Goal: Task Accomplishment & Management: Complete application form

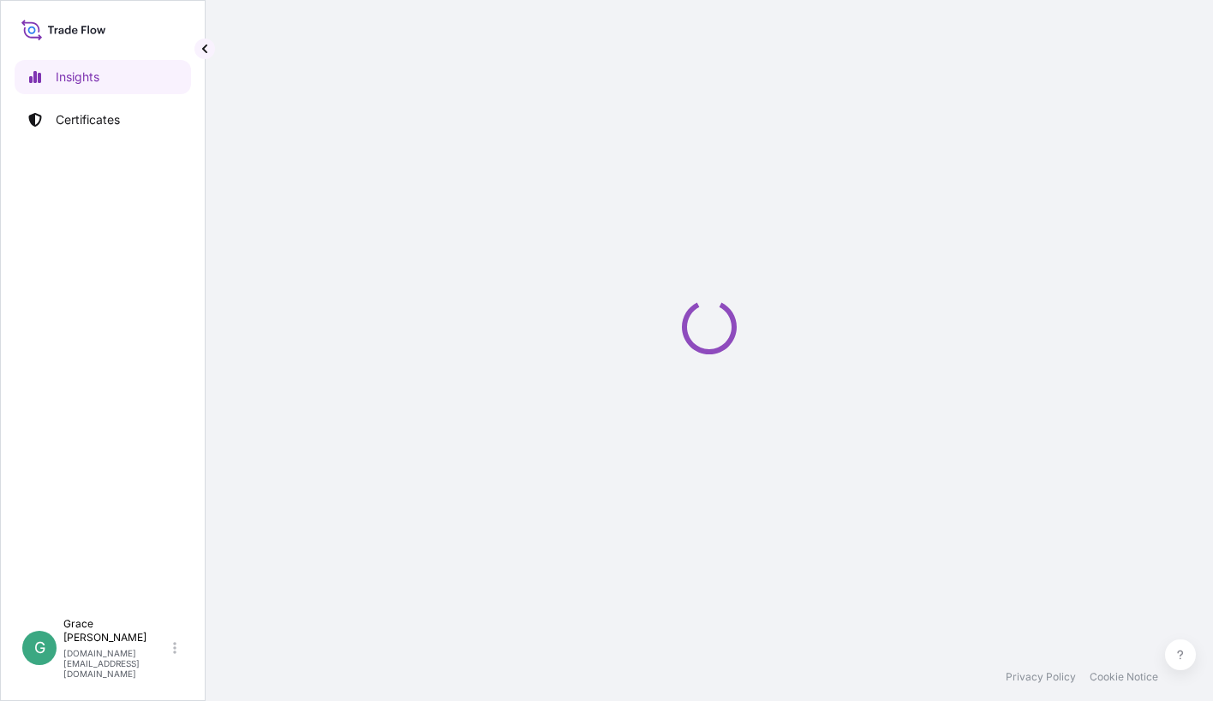
select select "2025"
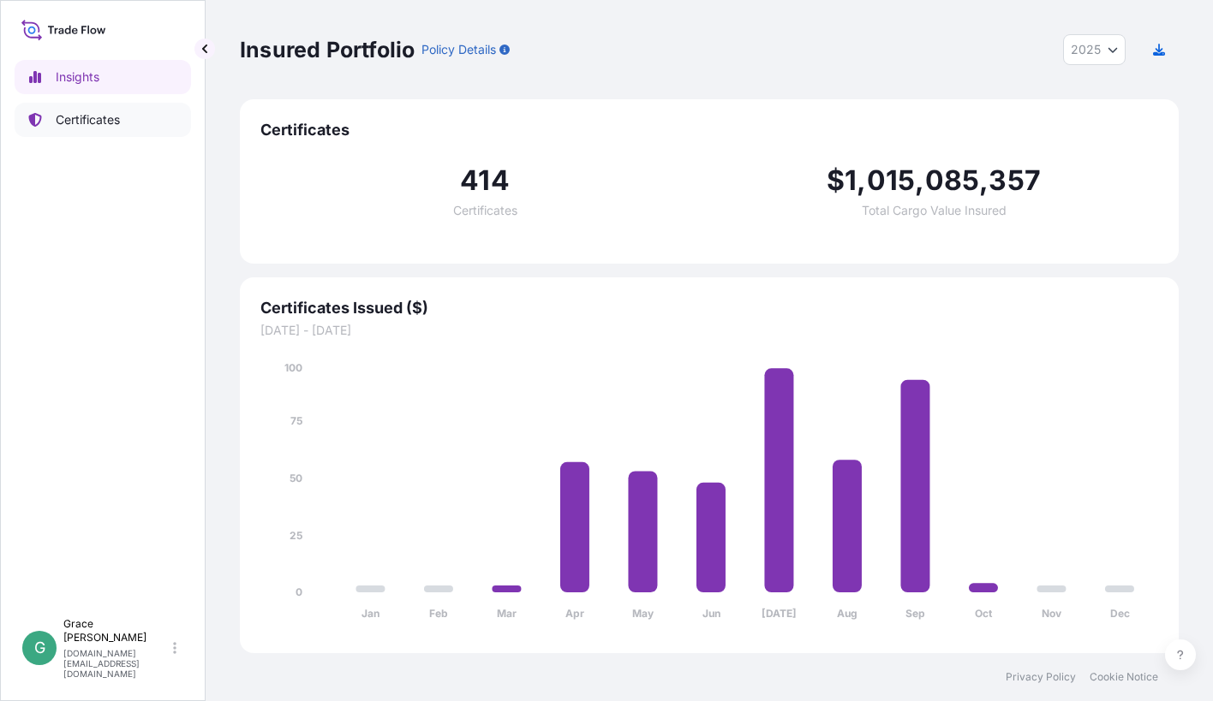
click at [91, 122] on p "Certificates" at bounding box center [88, 119] width 64 height 17
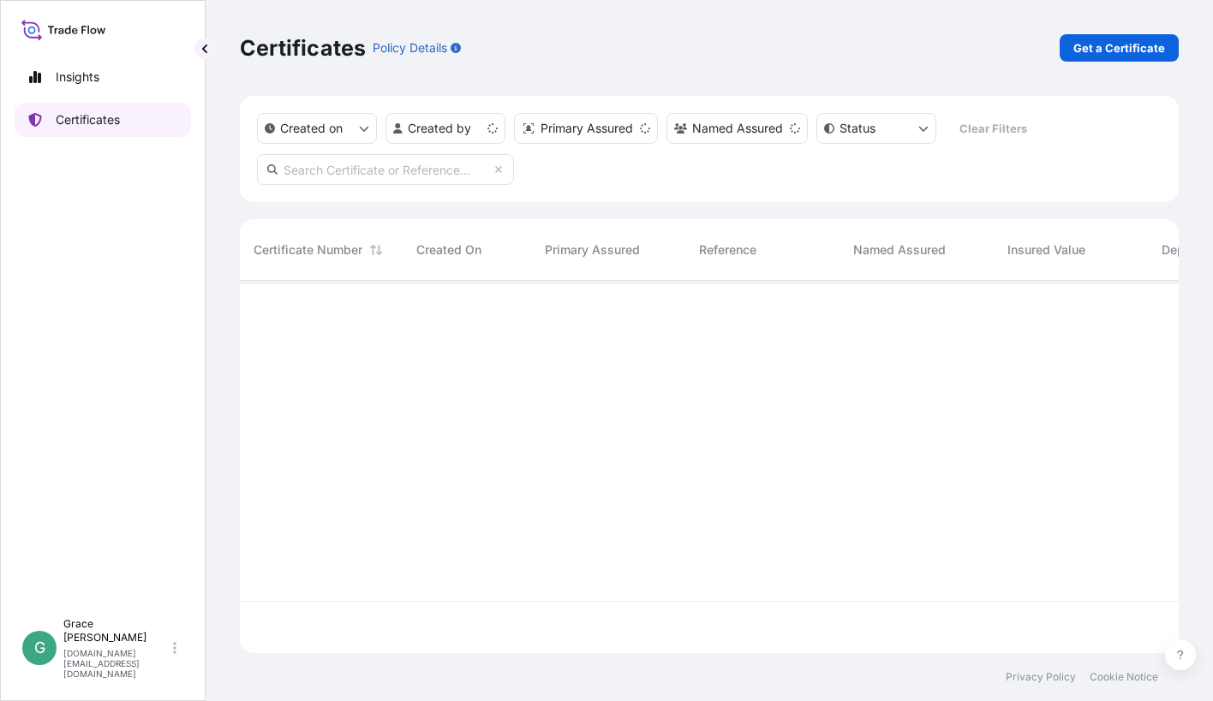
scroll to position [369, 925]
click at [493, 129] on html "Insights Certificates G Grace Wang grace.wang@south32.net Certificates Policy D…" at bounding box center [606, 350] width 1213 height 701
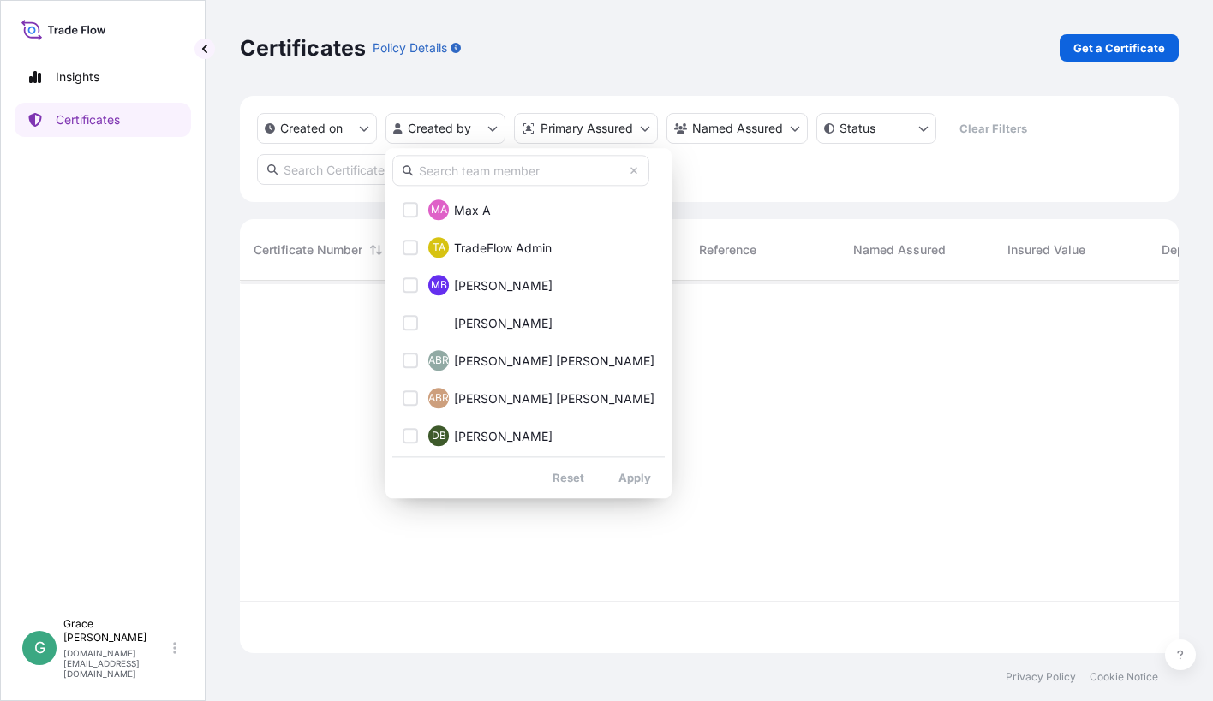
click at [485, 170] on input "text" at bounding box center [520, 170] width 257 height 31
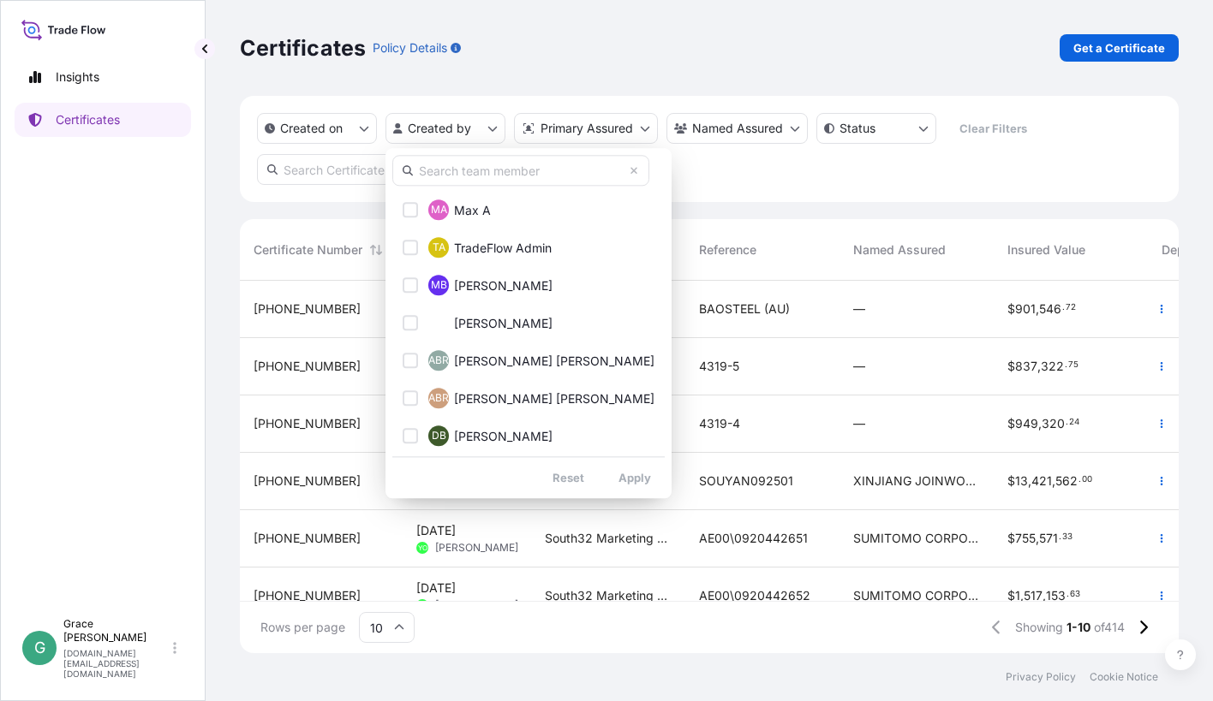
click at [457, 170] on input "text" at bounding box center [520, 170] width 257 height 31
type input "grace"
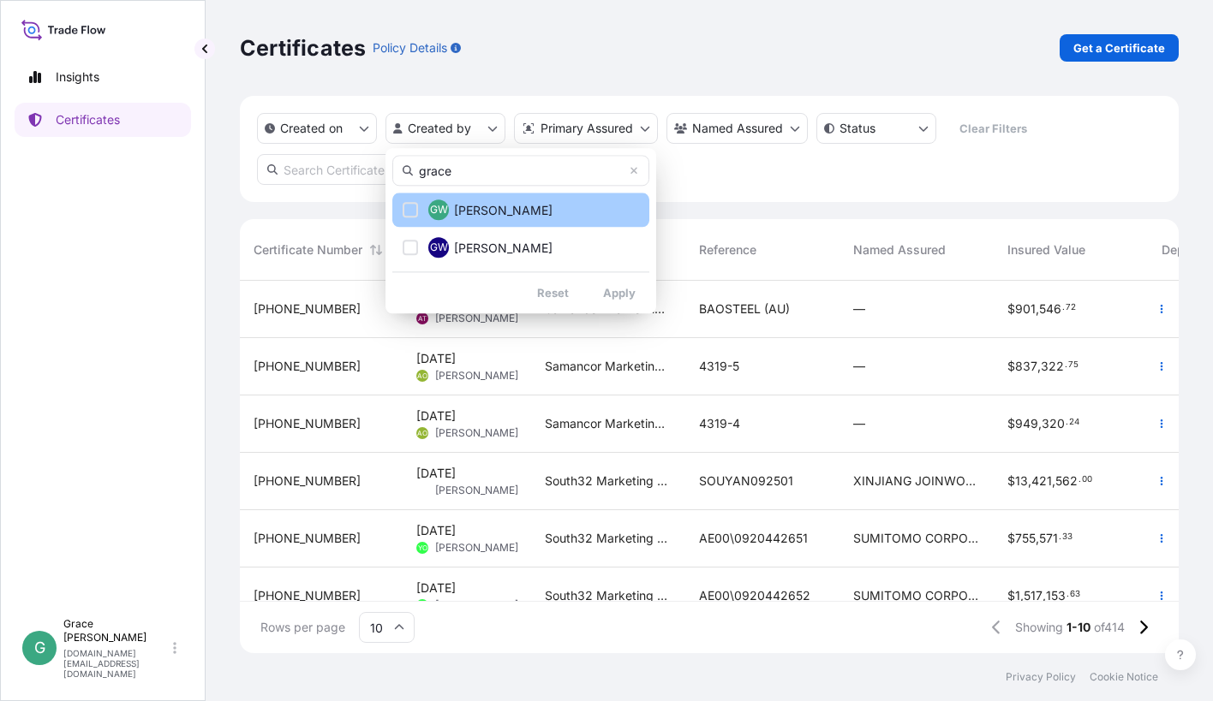
click at [413, 218] on button "GW Grace Wang" at bounding box center [520, 210] width 257 height 34
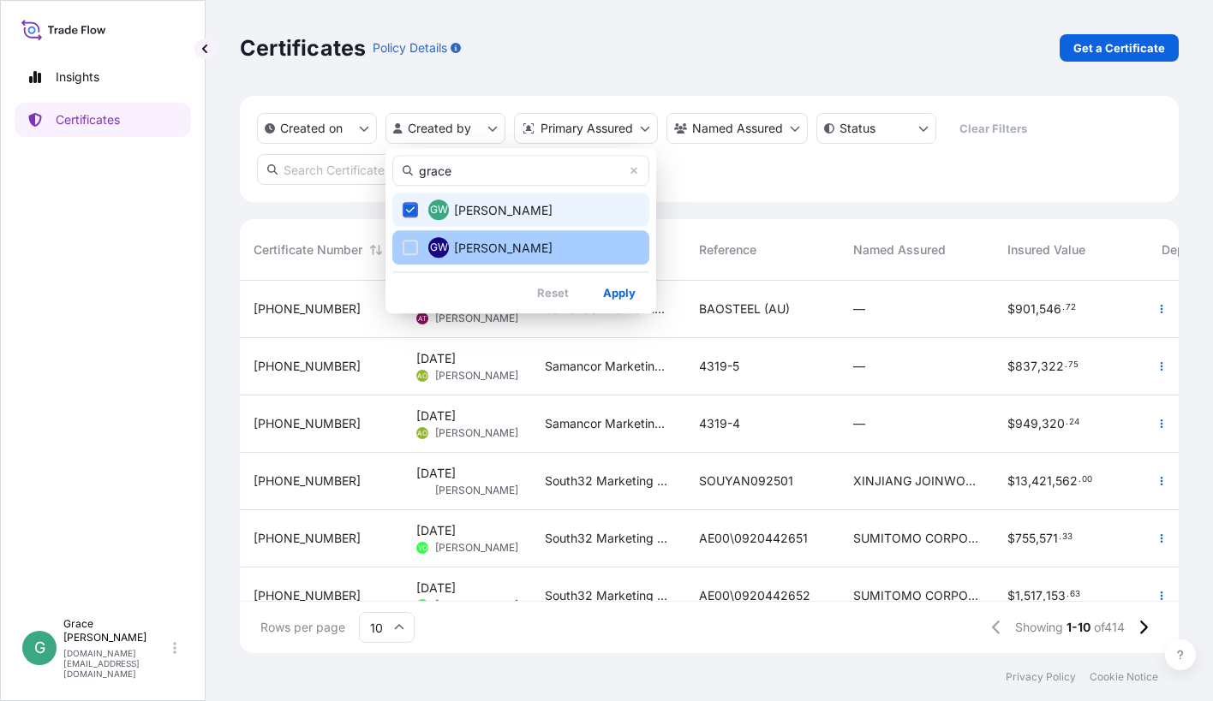
click at [412, 243] on div "Select Option" at bounding box center [409, 247] width 15 height 15
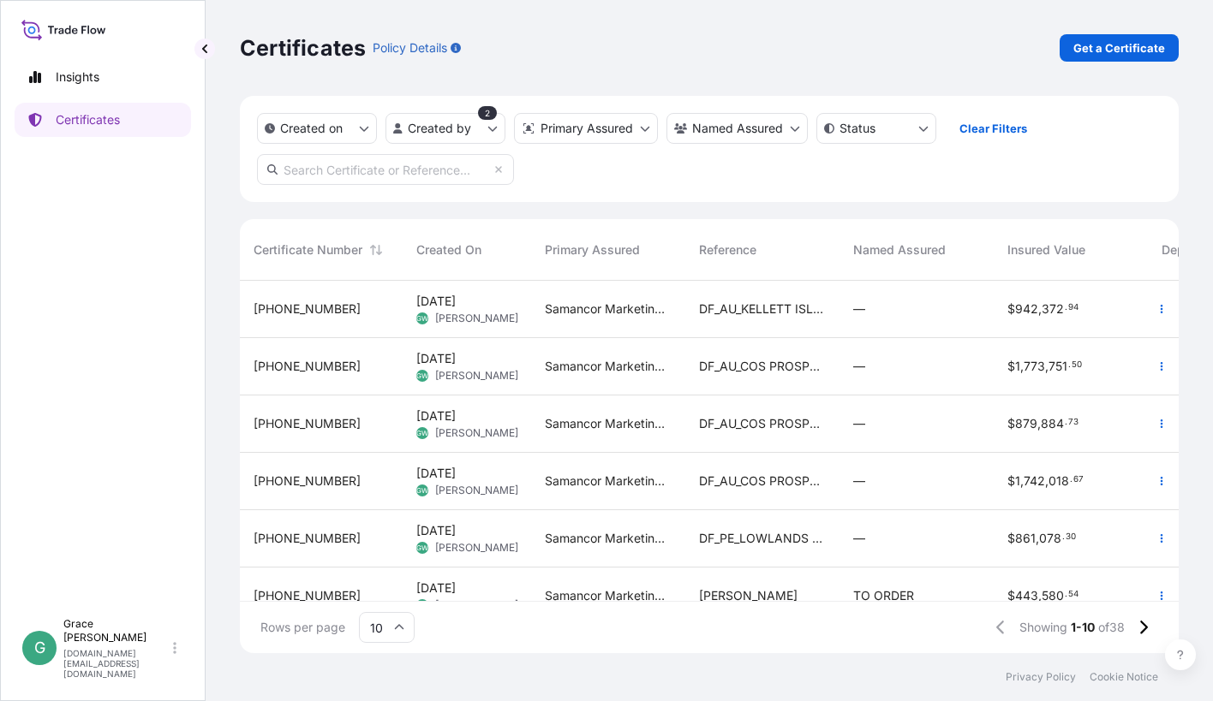
click at [778, 318] on div "DF_AU_KELLETT ISLAND" at bounding box center [762, 309] width 154 height 57
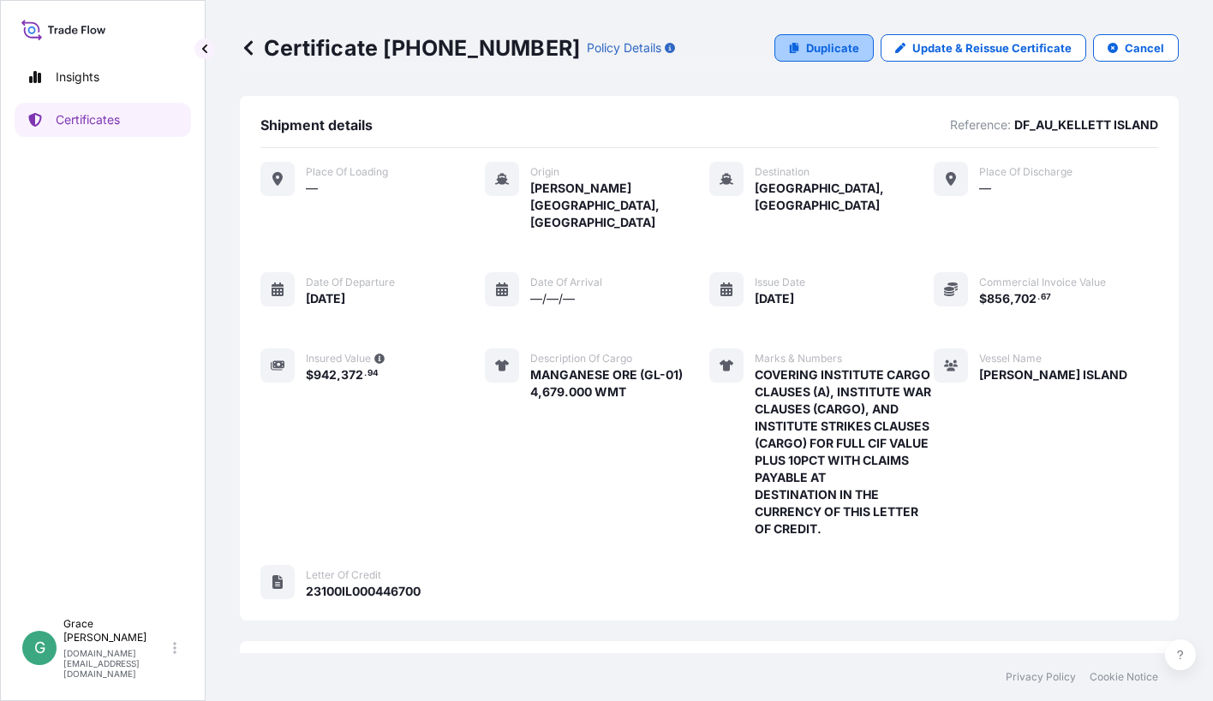
click at [823, 44] on p "Duplicate" at bounding box center [832, 47] width 53 height 17
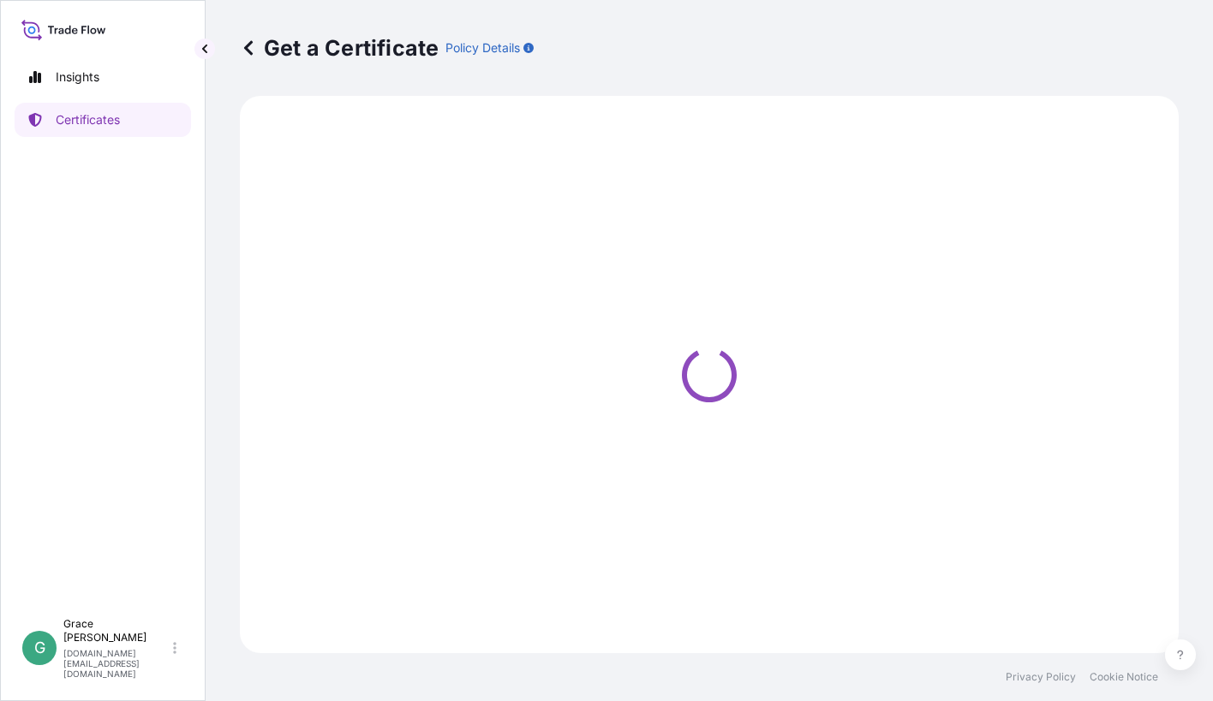
select select "Sea"
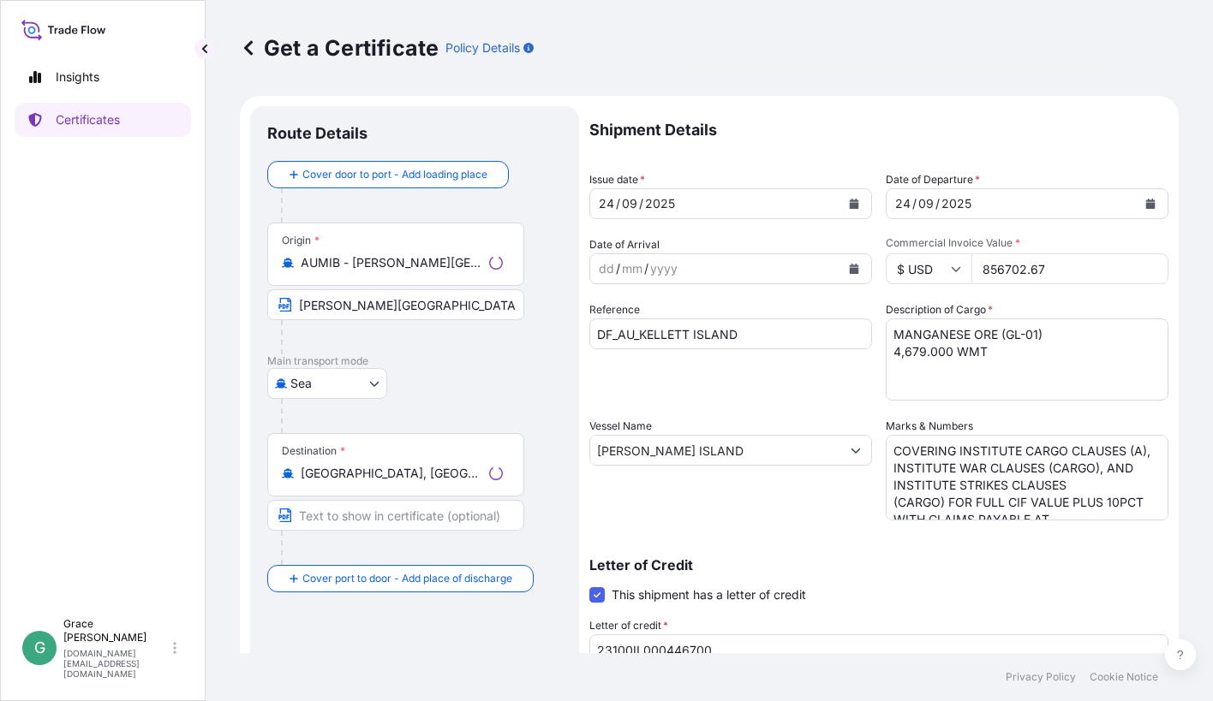
select select "31710"
click at [840, 203] on button "Calendar" at bounding box center [853, 203] width 27 height 27
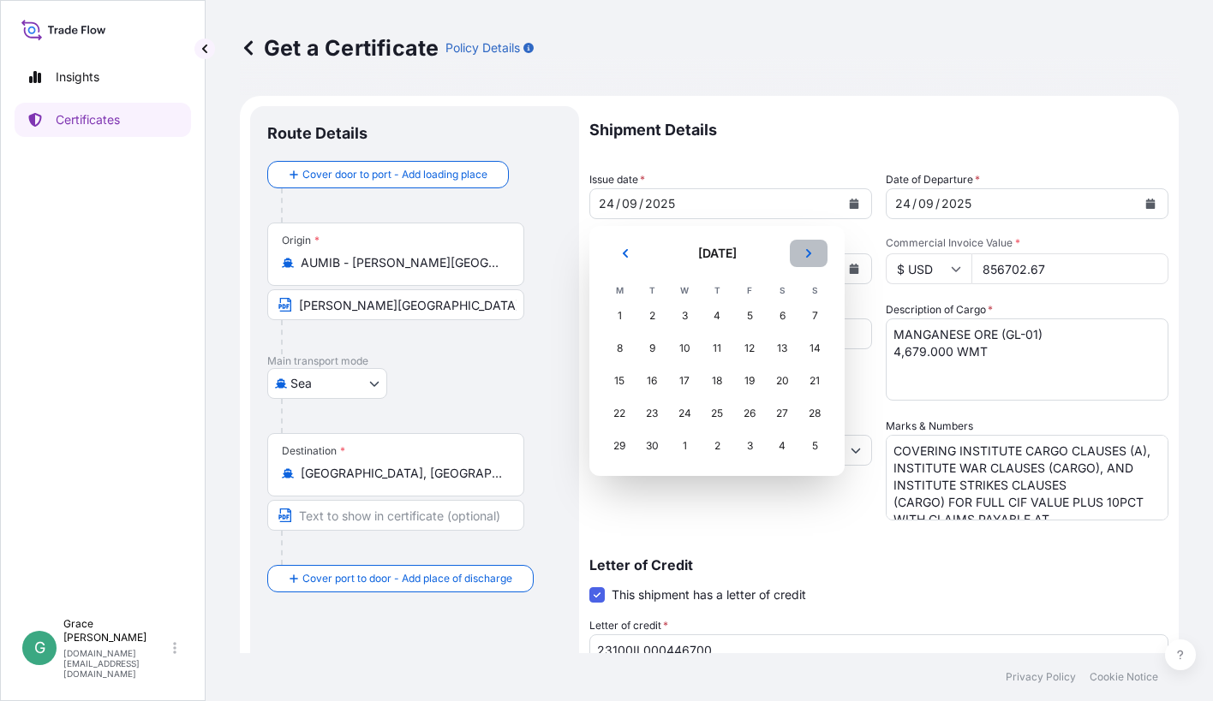
click at [813, 253] on icon "Next" at bounding box center [808, 253] width 10 height 10
click at [749, 316] on div "3" at bounding box center [749, 316] width 31 height 31
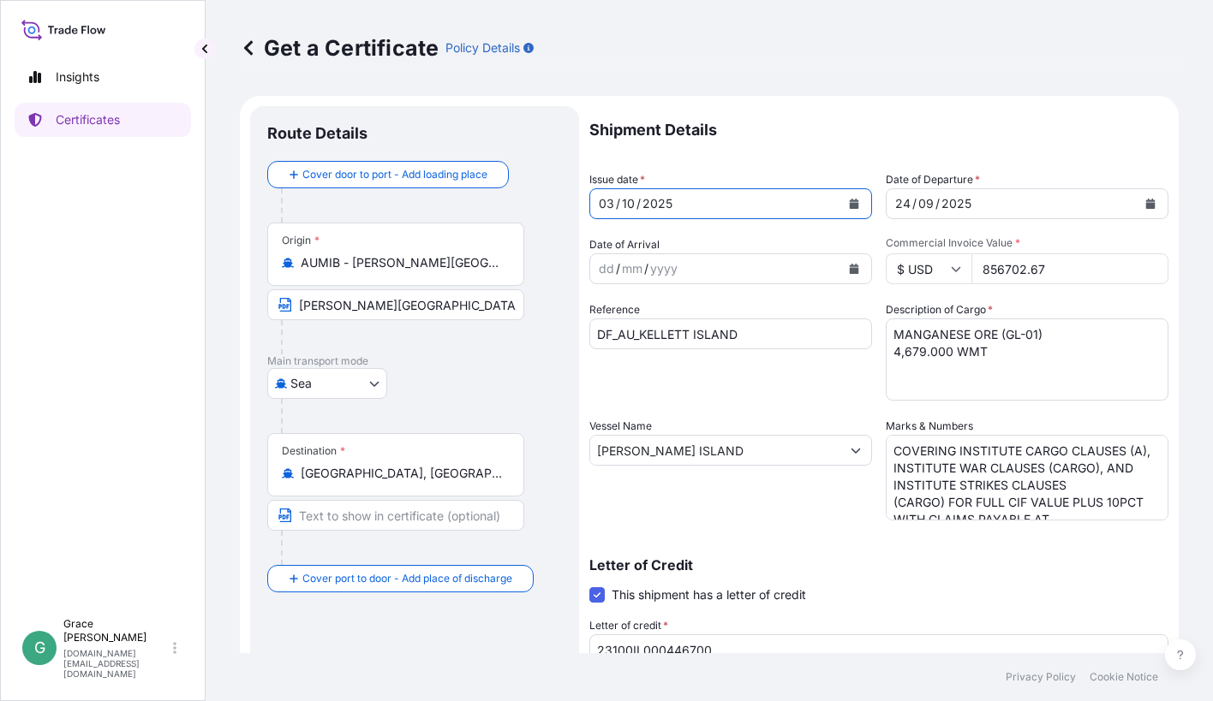
click at [1146, 201] on icon "Calendar" at bounding box center [1150, 204] width 9 height 10
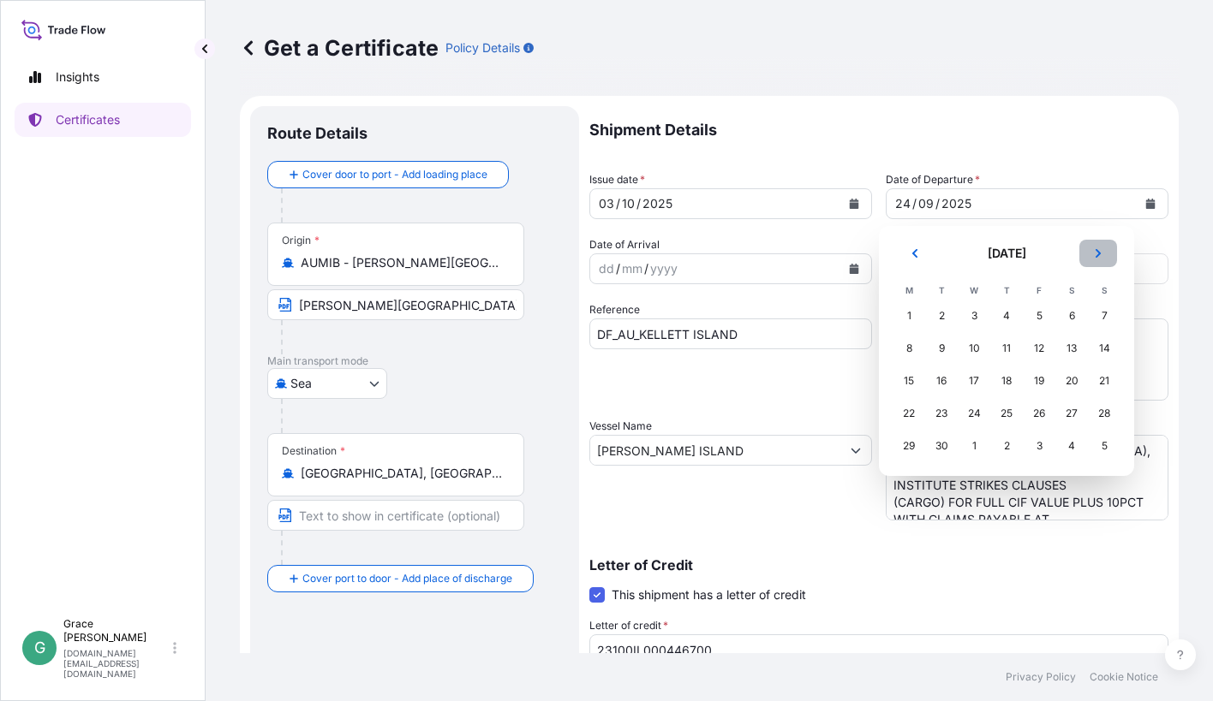
click at [1102, 256] on icon "Next" at bounding box center [1098, 253] width 10 height 10
click at [1031, 314] on div "3" at bounding box center [1038, 316] width 31 height 31
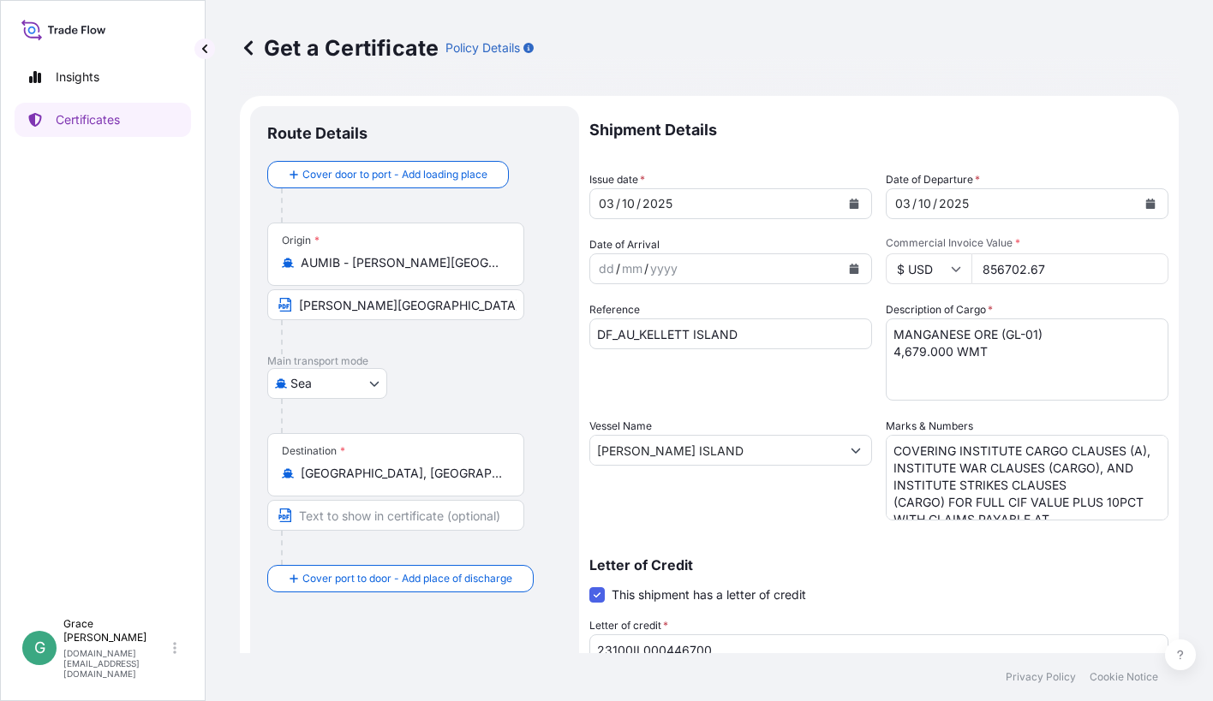
drag, startPoint x: 1043, startPoint y: 251, endPoint x: 1055, endPoint y: 268, distance: 20.9
click at [1043, 251] on div "Commercial Invoice Value * $ USD 856702.67" at bounding box center [1026, 260] width 283 height 48
drag, startPoint x: 1055, startPoint y: 268, endPoint x: 958, endPoint y: 258, distance: 97.3
click at [958, 258] on div "$ USD 856702.67" at bounding box center [1026, 268] width 283 height 31
paste input "1532213.15"
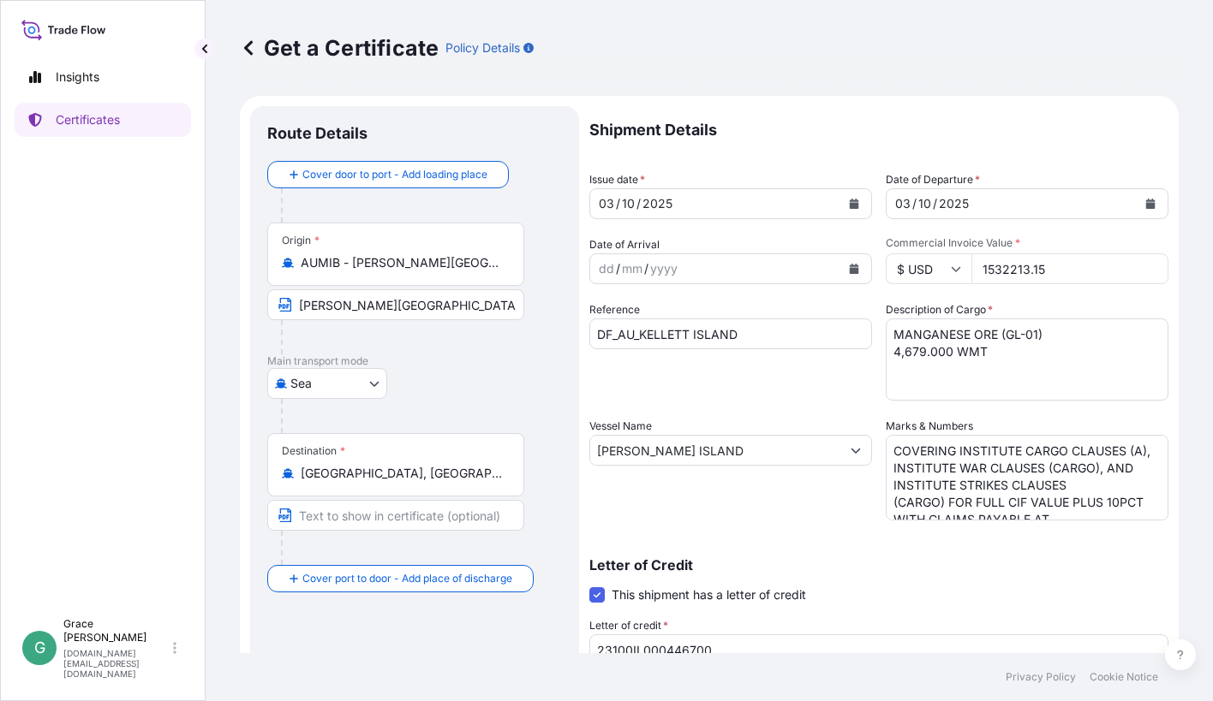
type input "1532213.15"
click at [721, 330] on input "DF_AU_KELLETT ISLAND" at bounding box center [730, 334] width 283 height 31
drag, startPoint x: 766, startPoint y: 334, endPoint x: 642, endPoint y: 334, distance: 123.3
click at [642, 334] on input "DF_AU_KELLETT ISLAND" at bounding box center [730, 334] width 283 height 31
paste input "FLORA CENTURY"
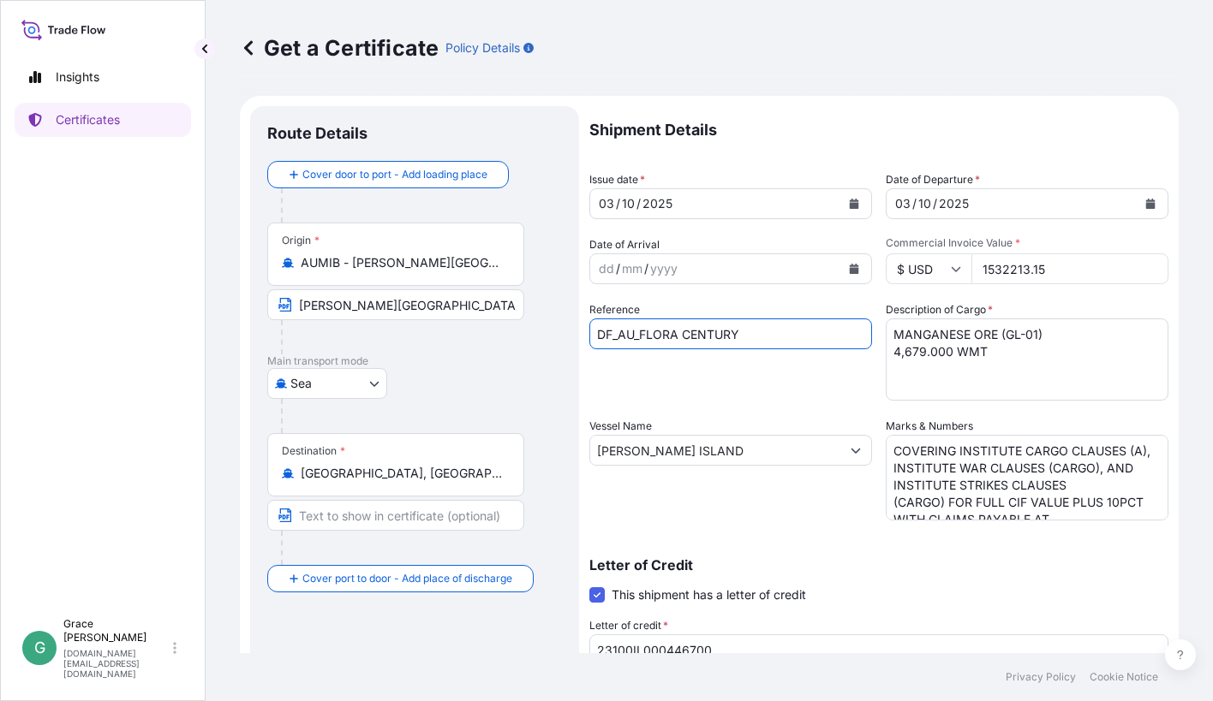
type input "DF_AU_FLORA CENTURY"
click at [1005, 359] on textarea "MANGANESE ORE (GL-01) 4,679.000 WMT" at bounding box center [1026, 360] width 283 height 82
drag, startPoint x: 1032, startPoint y: 335, endPoint x: 1046, endPoint y: 346, distance: 17.7
click at [1032, 335] on textarea "MANGANESE ORE (GL-01) 4,679.000 WMT" at bounding box center [1026, 360] width 283 height 82
drag, startPoint x: 891, startPoint y: 352, endPoint x: 882, endPoint y: 351, distance: 8.6
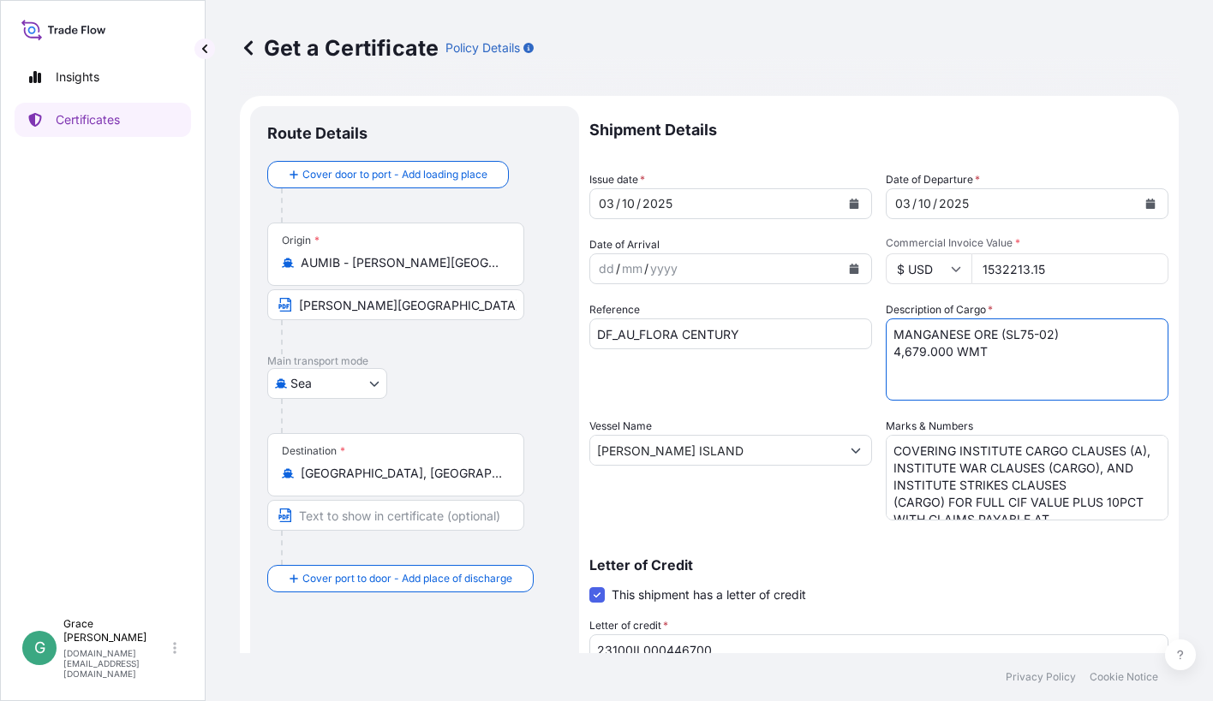
click at [885, 351] on textarea "MANGANESE ORE (GL-01) 4,679.000 WMT" at bounding box center [1026, 360] width 283 height 82
click at [917, 347] on textarea "MANGANESE ORE (GL-01) 4,679.000 WMT" at bounding box center [1026, 360] width 283 height 82
type textarea "MANGANESE ORE (SL75-02) 9,531.000 WMT"
click at [726, 456] on input "KELLETT ISLAND" at bounding box center [715, 450] width 250 height 31
drag, startPoint x: 744, startPoint y: 325, endPoint x: 639, endPoint y: 318, distance: 105.6
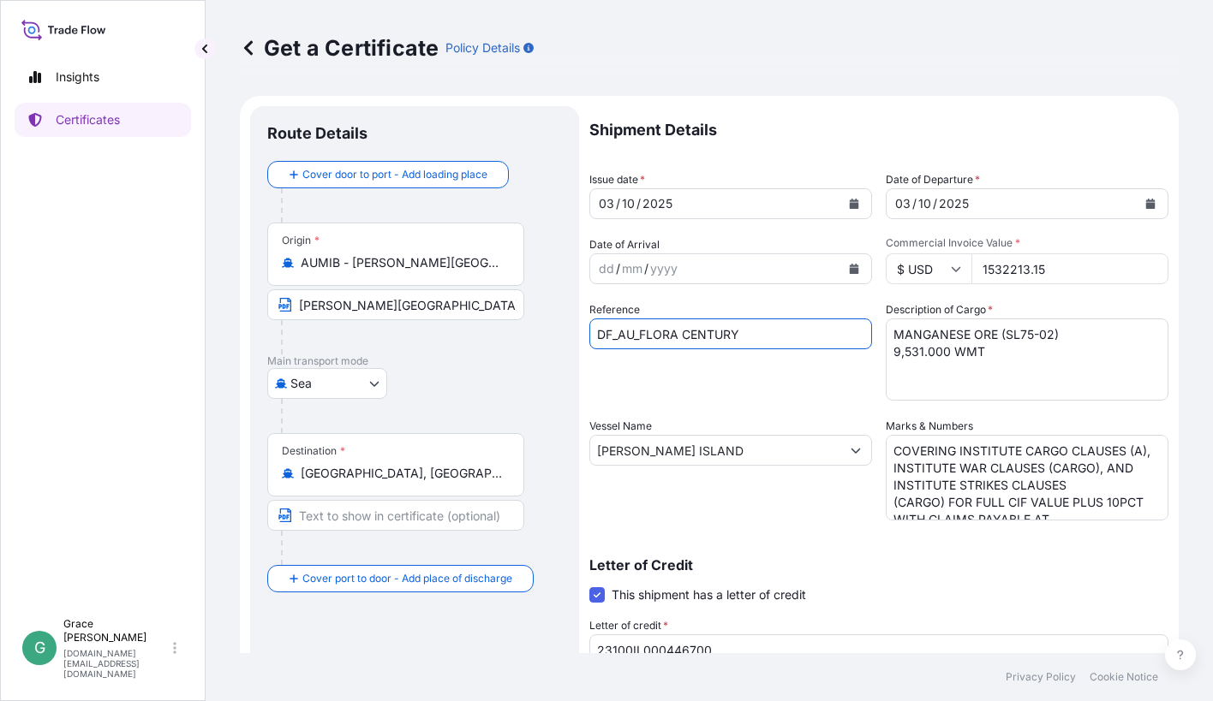
click at [639, 318] on div "Reference DF_AU_FLORA CENTURY" at bounding box center [730, 350] width 283 height 99
click at [703, 448] on input "KELLETT ISLAND" at bounding box center [715, 450] width 250 height 31
drag, startPoint x: 714, startPoint y: 452, endPoint x: 551, endPoint y: 440, distance: 163.1
click at [551, 440] on form "Route Details Cover door to port - Add loading place Place of loading Road / In…" at bounding box center [709, 538] width 939 height 885
paste input "FLORA CENTURY"
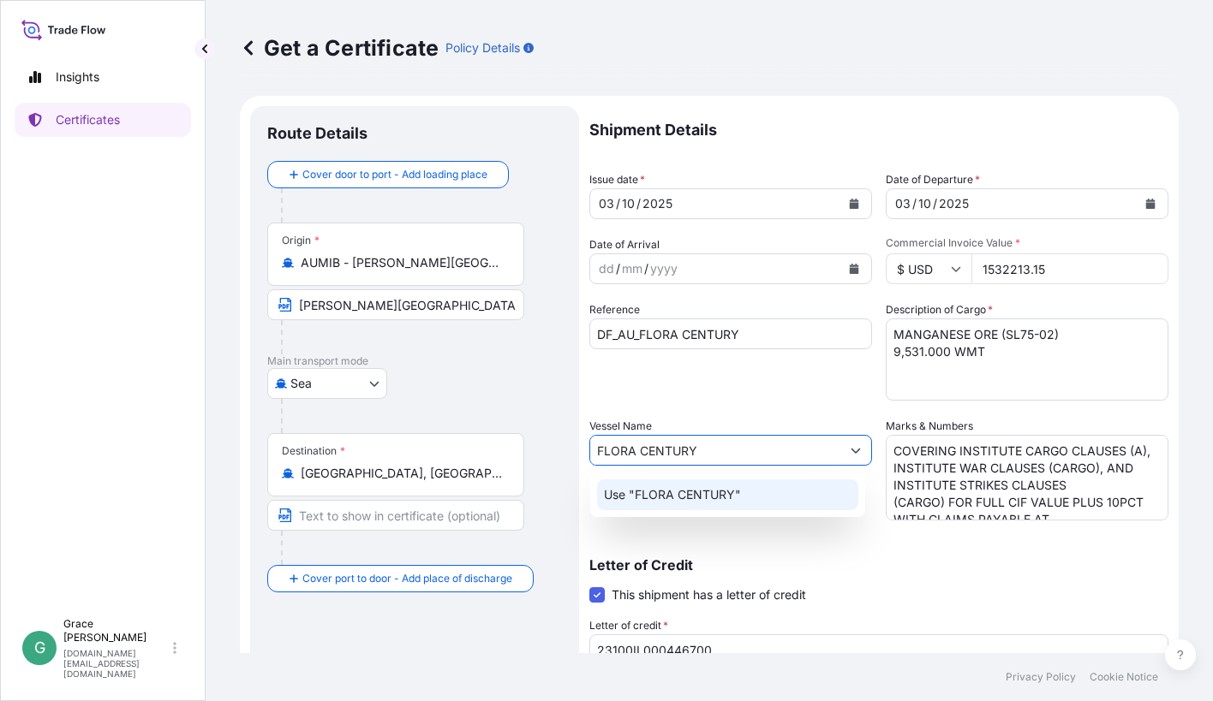
click at [718, 494] on p "Use "FLORA CENTURY"" at bounding box center [672, 494] width 137 height 17
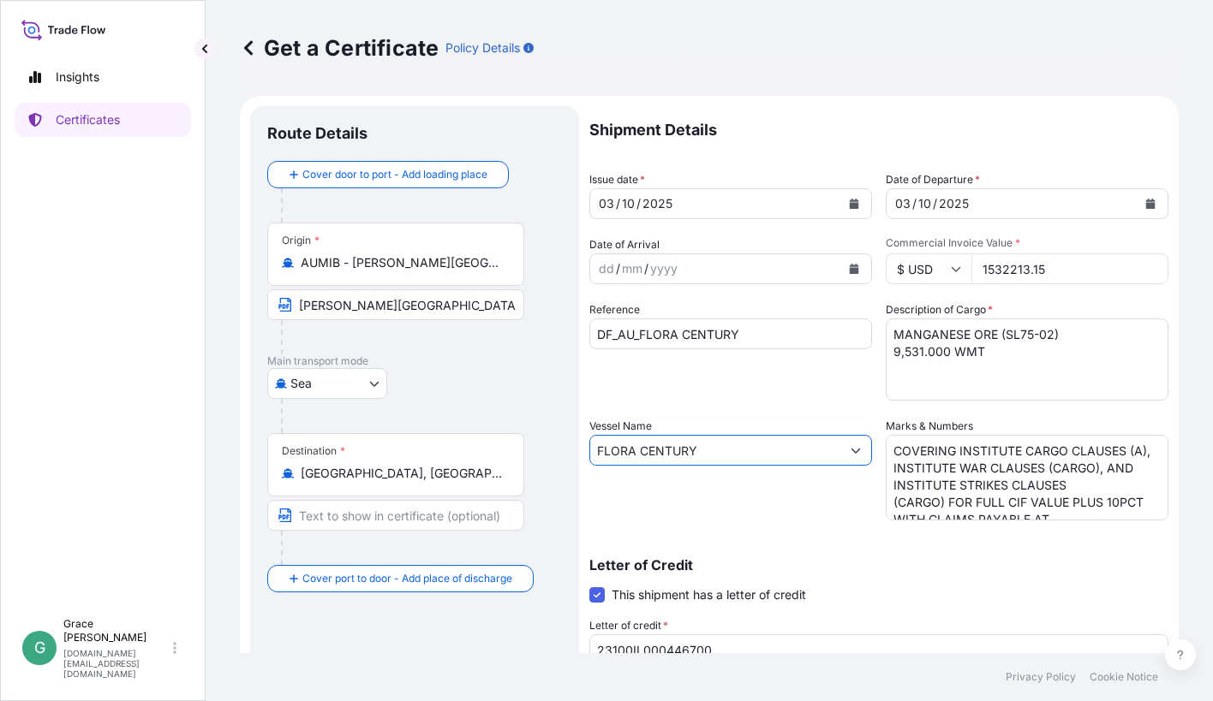
type input "FLORA CENTURY"
drag, startPoint x: 1025, startPoint y: 500, endPoint x: 954, endPoint y: 487, distance: 72.2
click at [1025, 500] on textarea "COVERING INSTITUTE CARGO CLAUSES (A), INSTITUTE WAR CLAUSES (CARGO), AND INSTIT…" at bounding box center [1026, 478] width 283 height 86
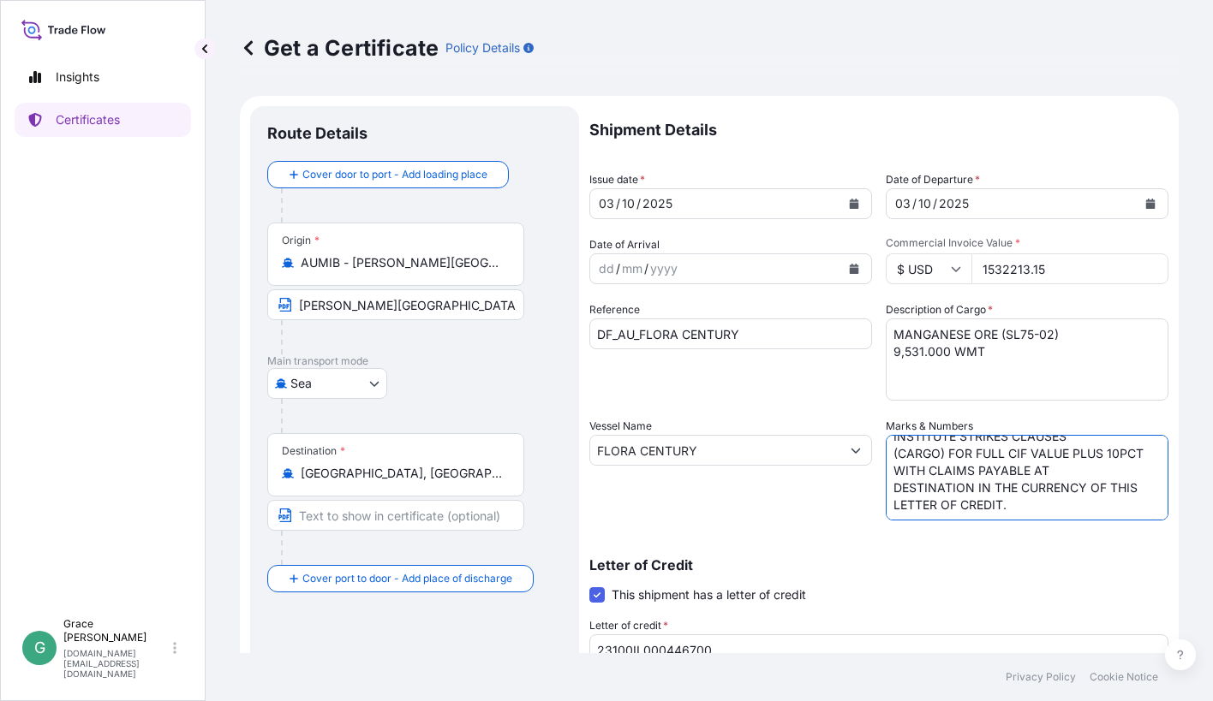
drag, startPoint x: 880, startPoint y: 448, endPoint x: 1161, endPoint y: 599, distance: 318.7
click at [1161, 599] on form "Route Details Cover door to port - Add loading place Place of loading Road / In…" at bounding box center [709, 538] width 939 height 885
paste textarea
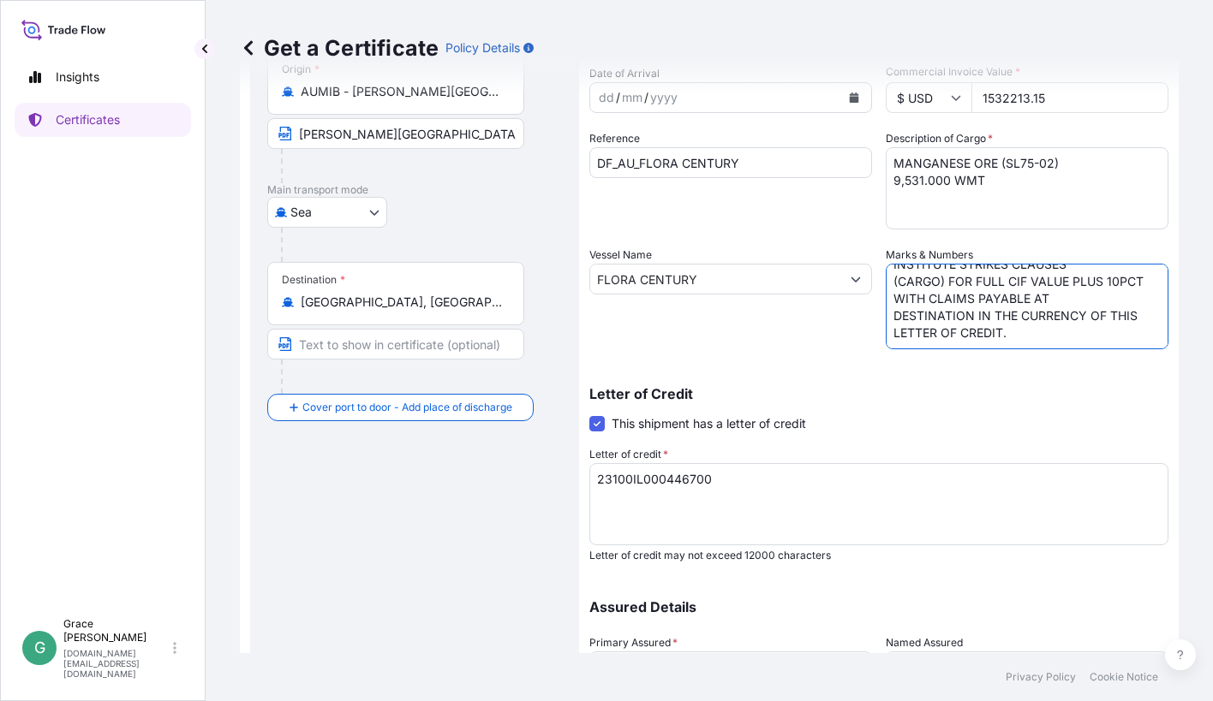
type textarea "COVERING INSTITUTE CARGO CLAUSES (A), INSTITUTE WAR CLAUSES (CARGO), AND INSTIT…"
drag, startPoint x: 702, startPoint y: 477, endPoint x: 728, endPoint y: 490, distance: 28.7
click at [702, 477] on textarea "23100IL000446700" at bounding box center [878, 504] width 579 height 82
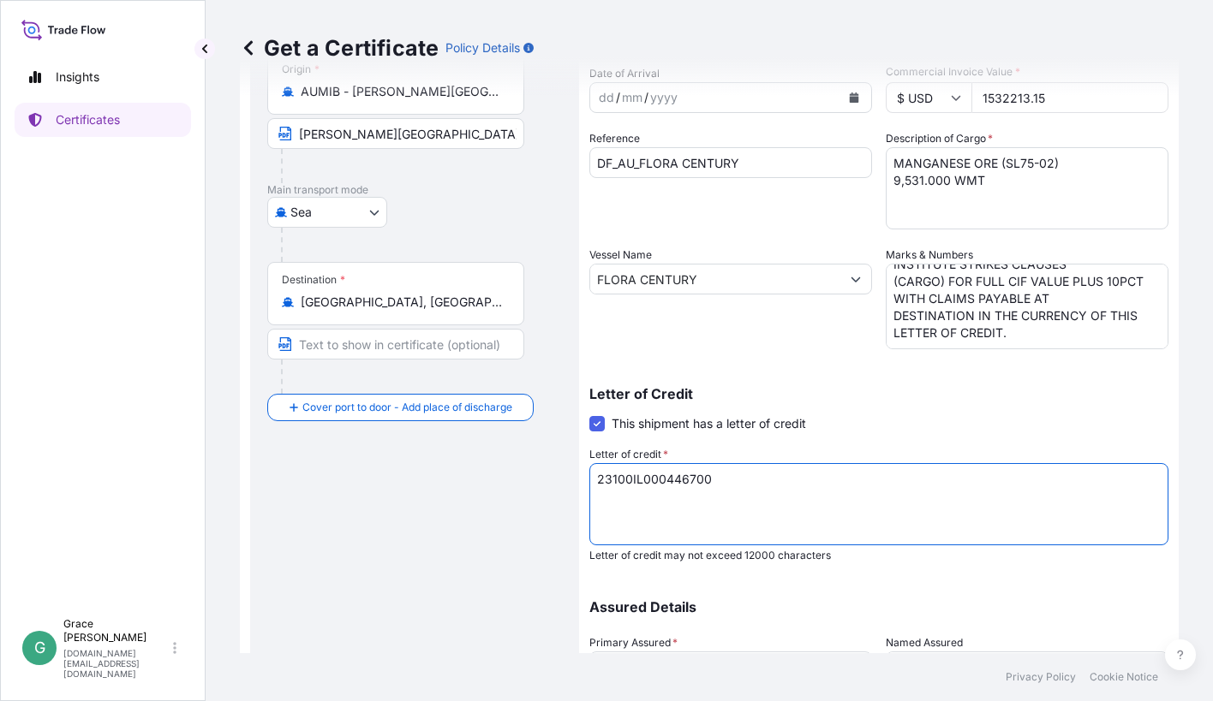
drag, startPoint x: 550, startPoint y: 474, endPoint x: 492, endPoint y: 470, distance: 57.5
click at [492, 470] on form "Route Details Cover door to port - Add loading place Place of loading Road / In…" at bounding box center [709, 367] width 939 height 885
paste textarea "658"
type textarea "23100IL000465800"
click at [877, 403] on div "Letter of Credit This shipment has a letter of credit Letter of credit * 23100I…" at bounding box center [878, 475] width 579 height 176
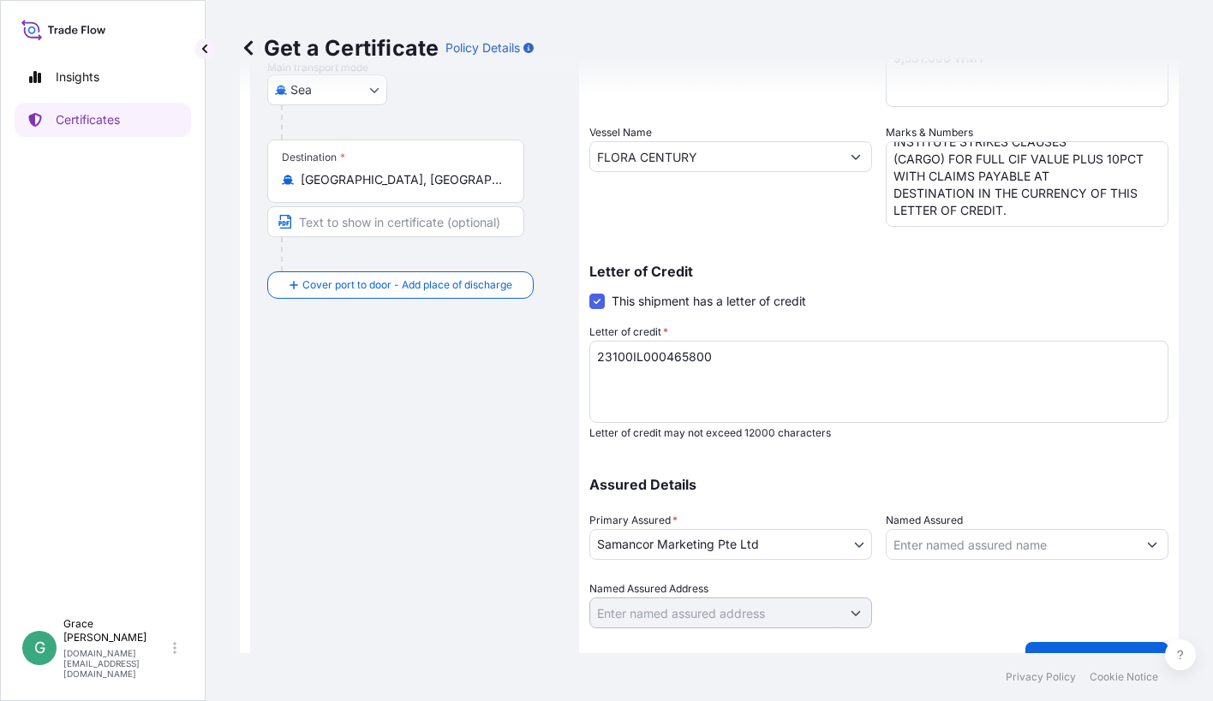
scroll to position [326, 0]
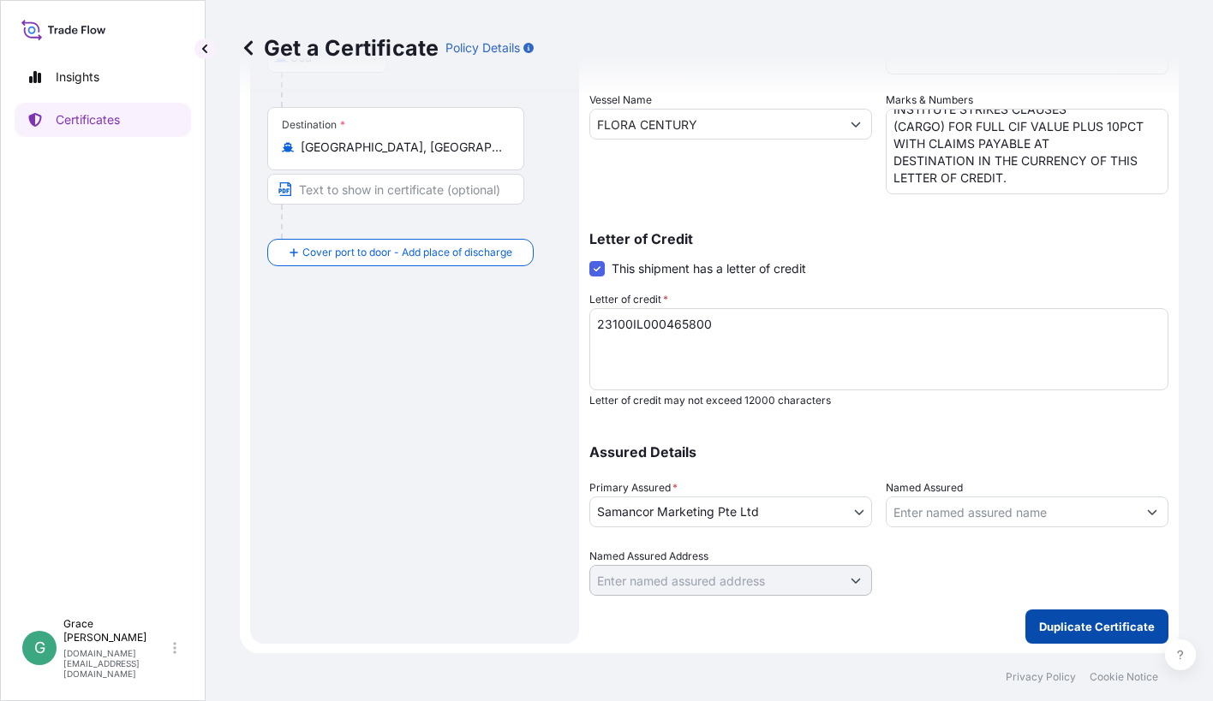
click at [1106, 624] on p "Duplicate Certificate" at bounding box center [1097, 626] width 116 height 17
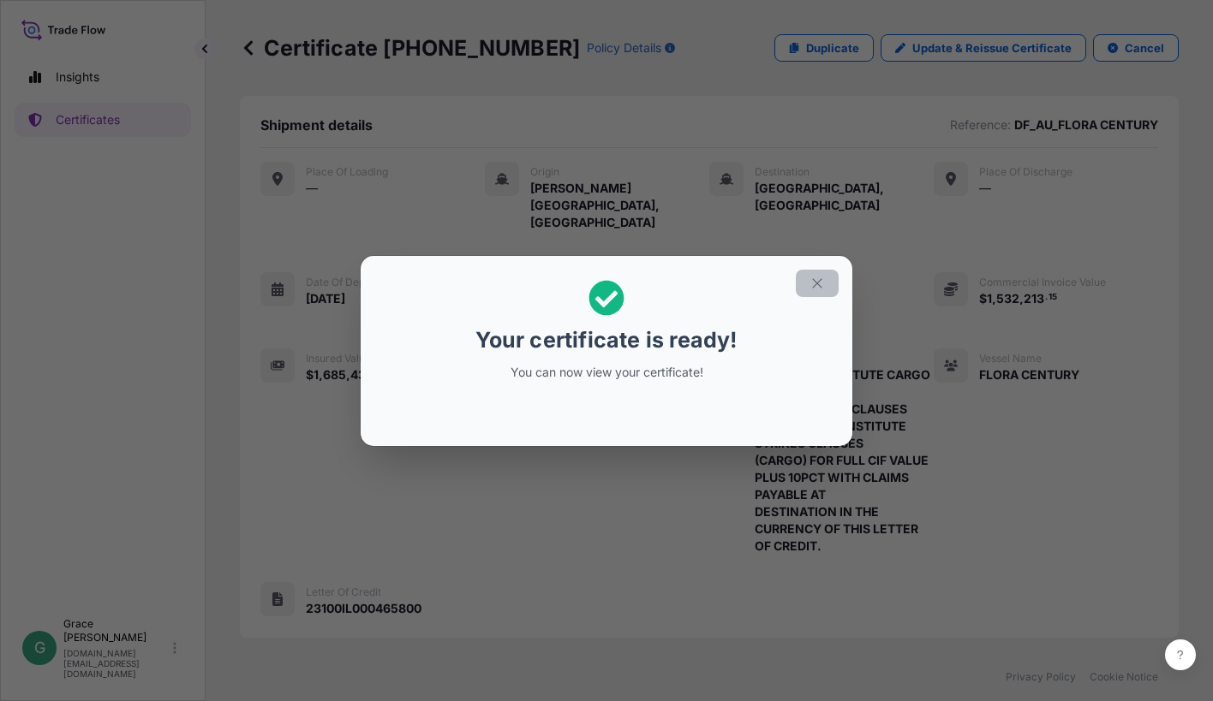
click at [816, 284] on icon "button" at bounding box center [816, 282] width 9 height 9
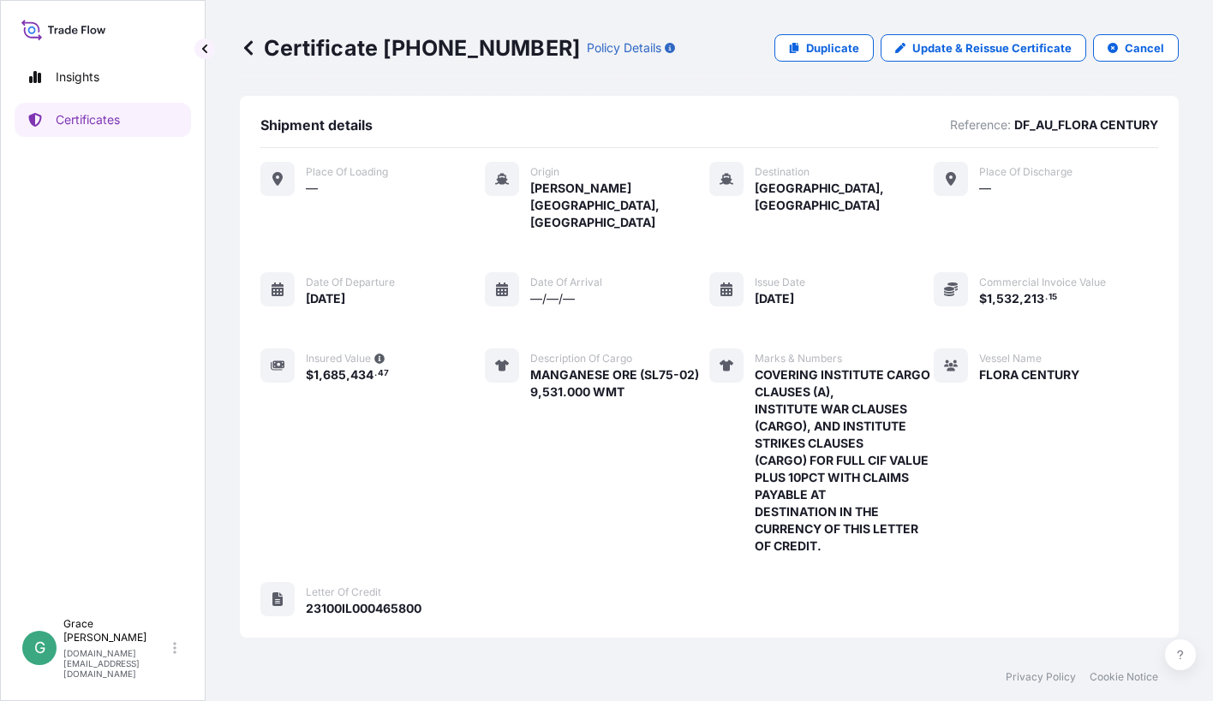
scroll to position [270, 0]
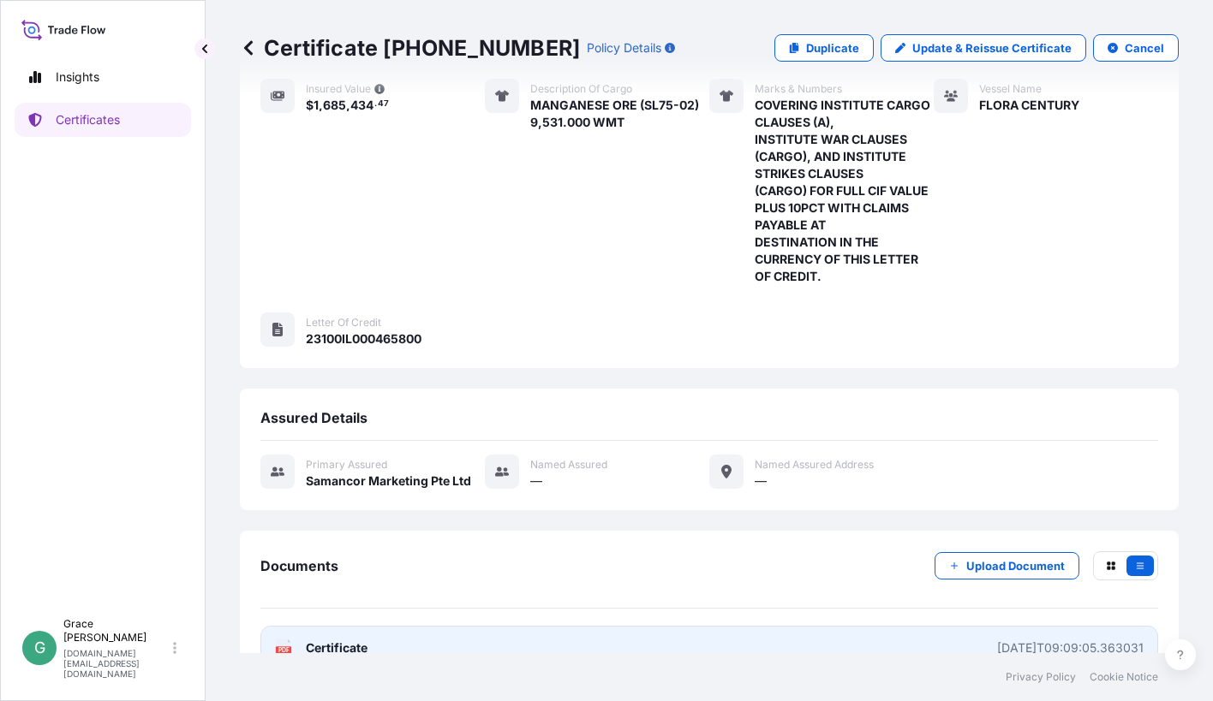
click at [954, 626] on link "PDF Certificate 2025-10-06T09:09:05.363031" at bounding box center [708, 648] width 897 height 45
